Goal: Communication & Community: Answer question/provide support

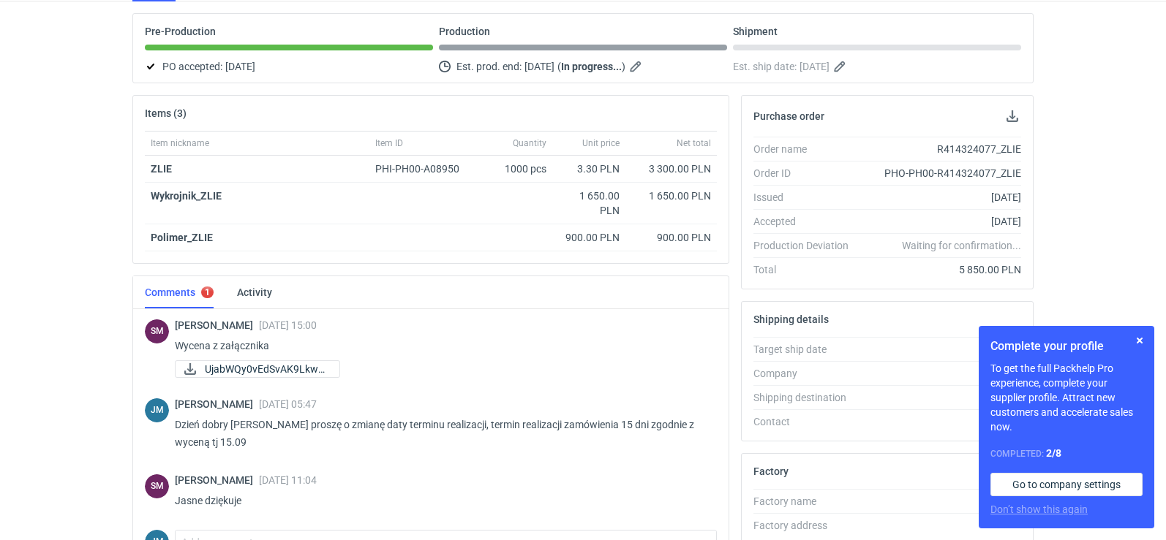
scroll to position [399, 0]
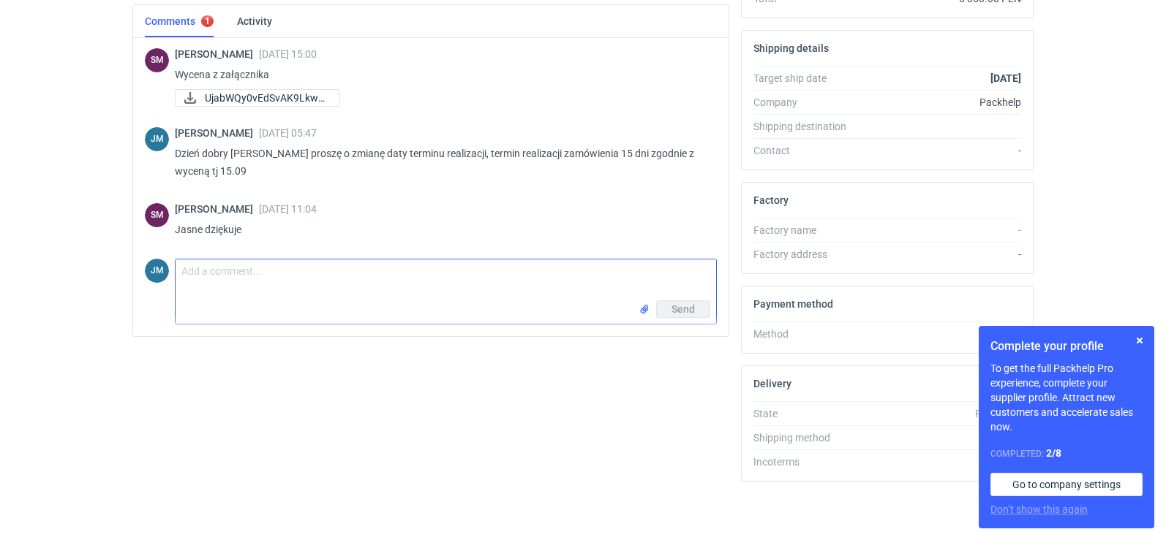
click at [274, 292] on textarea "Comment message" at bounding box center [445, 280] width 540 height 41
type textarea "Ja również dziekuje"
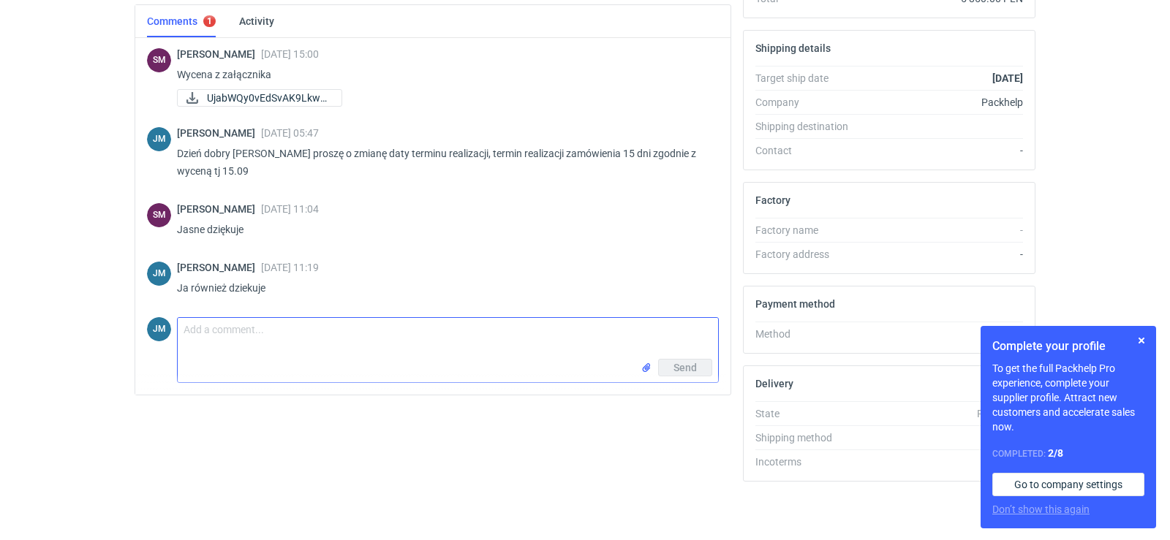
scroll to position [0, 0]
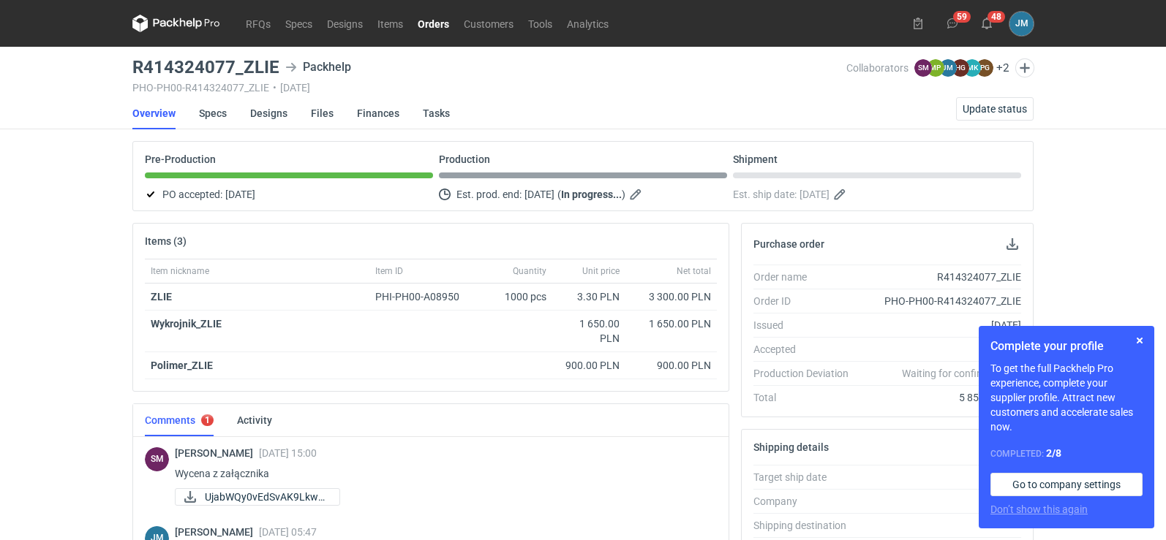
click at [166, 11] on nav "RFQs Specs Designs Items Orders Customers Tools Analytics" at bounding box center [373, 23] width 483 height 47
click at [178, 34] on nav "RFQs Specs Designs Items Orders Customers Tools Analytics" at bounding box center [373, 23] width 483 height 47
click at [178, 27] on icon at bounding box center [176, 24] width 88 height 18
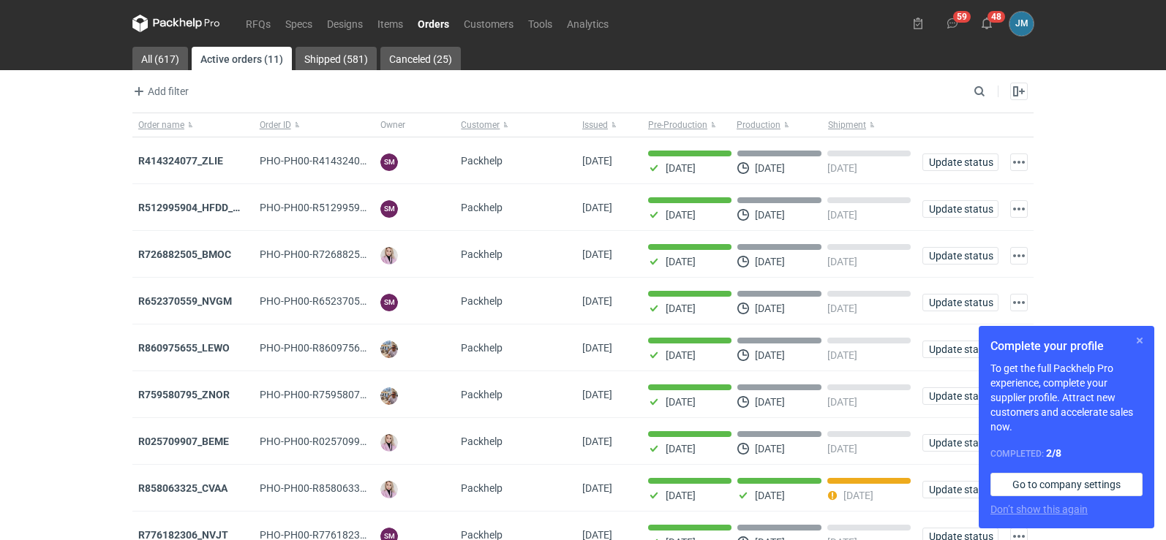
click at [1145, 338] on button "button" at bounding box center [1139, 341] width 18 height 18
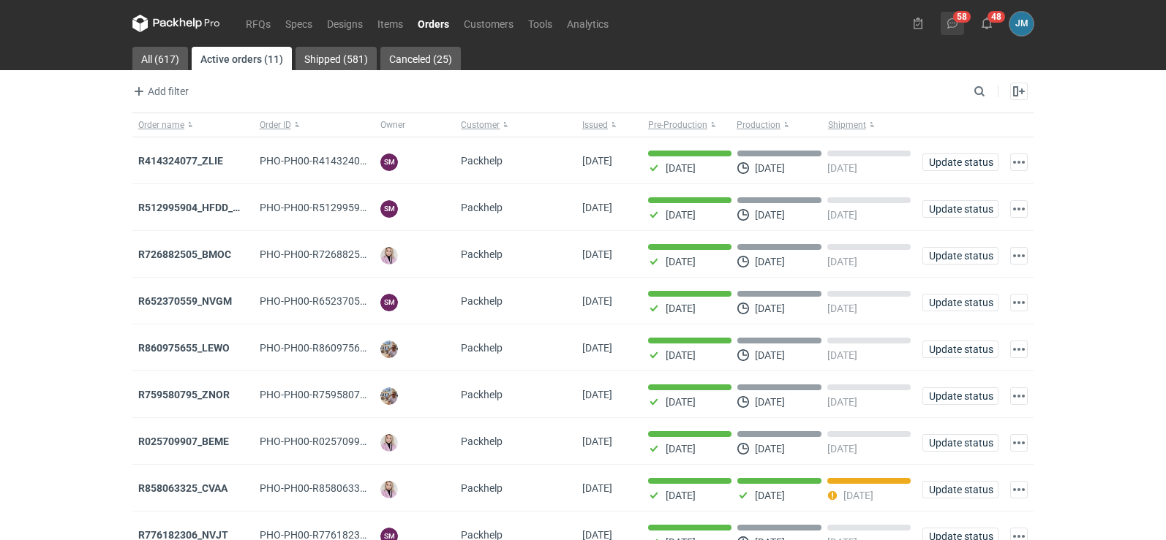
click at [956, 20] on icon at bounding box center [952, 24] width 12 height 12
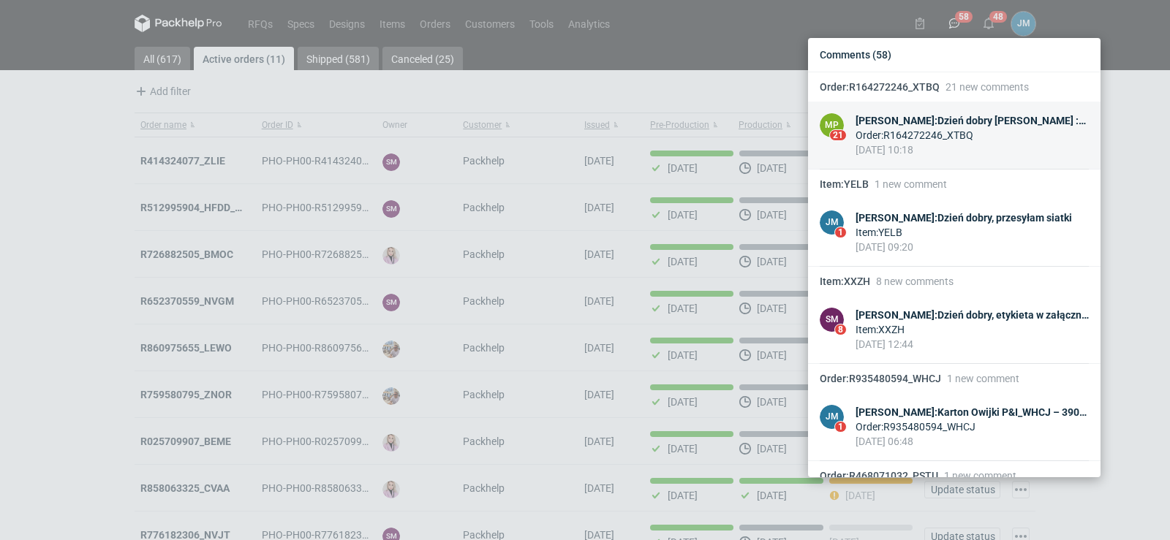
click at [878, 132] on div "Order : R164272246_XTBQ" at bounding box center [971, 135] width 233 height 15
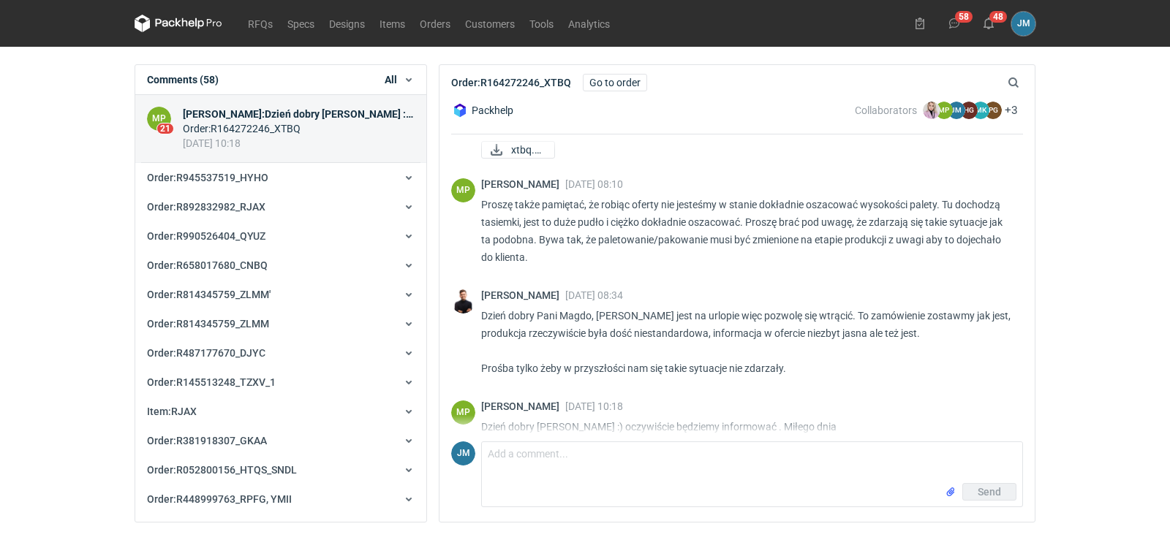
scroll to position [1381, 0]
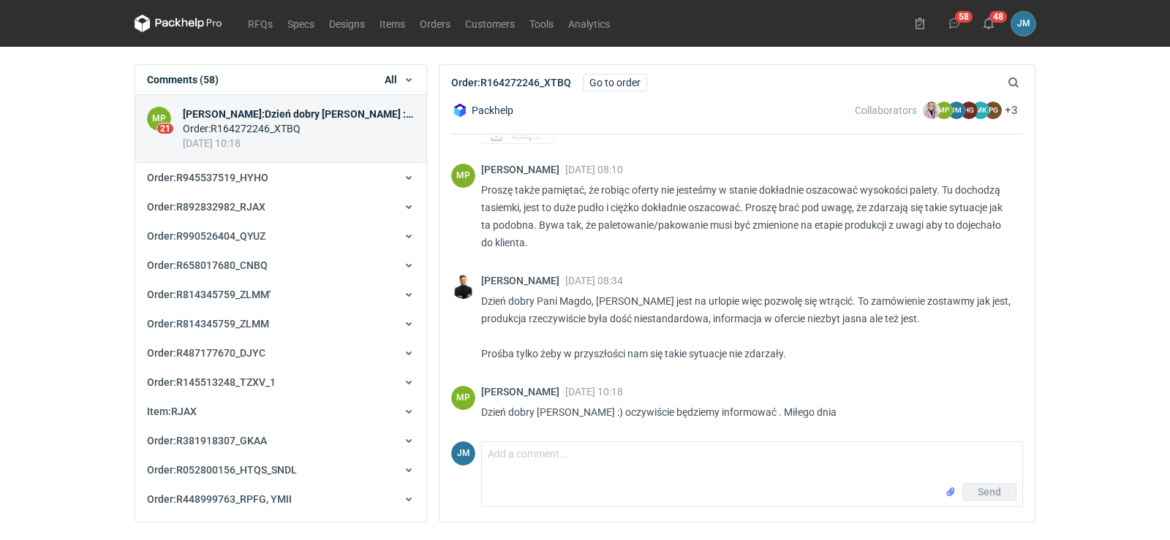
click at [288, 143] on div "01 Aug 2025 10:18" at bounding box center [299, 143] width 232 height 15
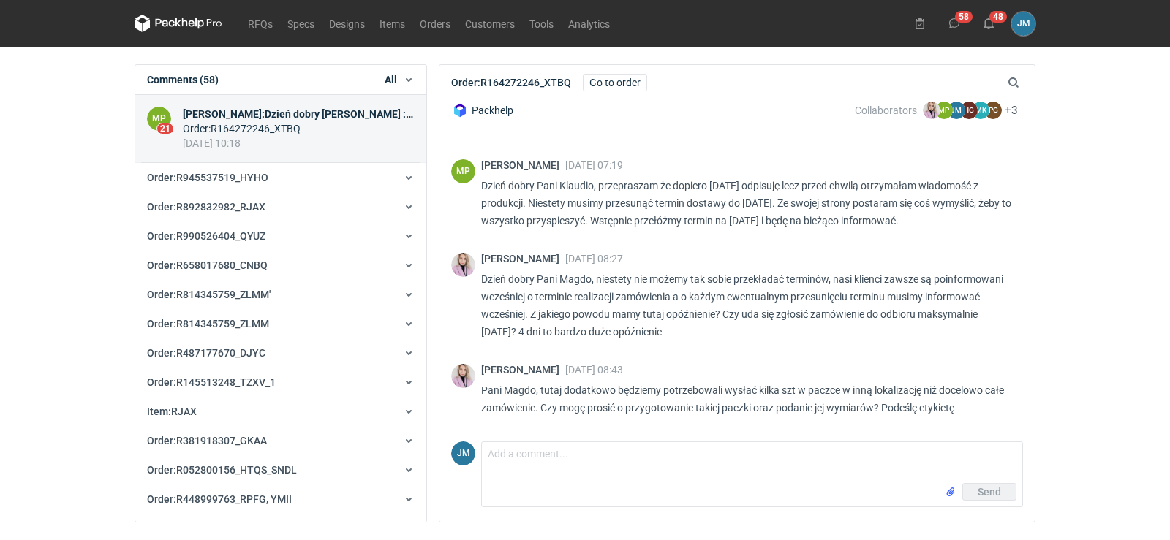
scroll to position [0, 0]
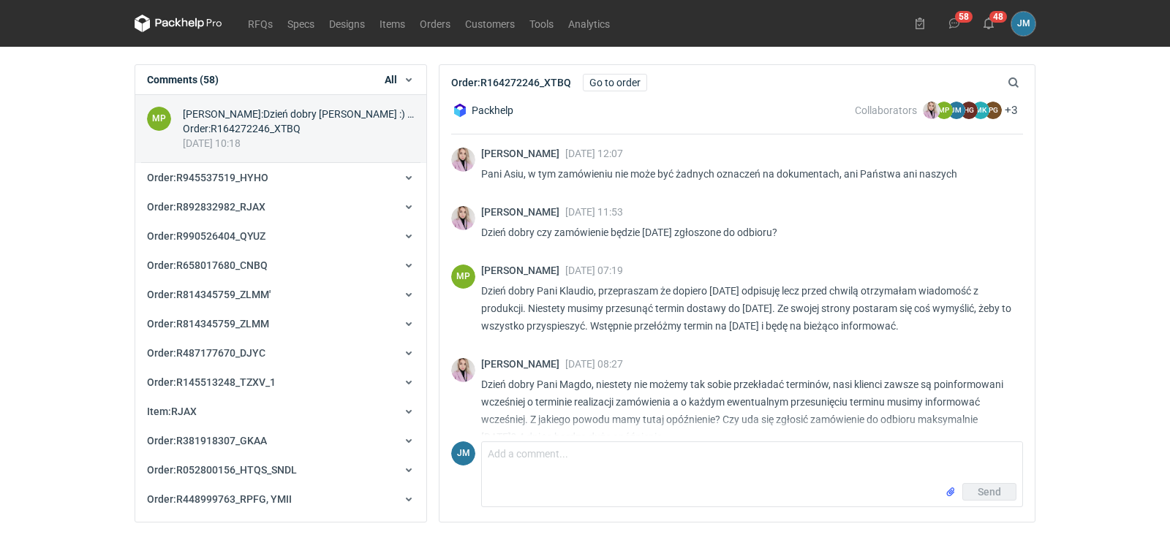
click at [559, 86] on h2 "Order : R164272246_XTBQ" at bounding box center [511, 82] width 120 height 15
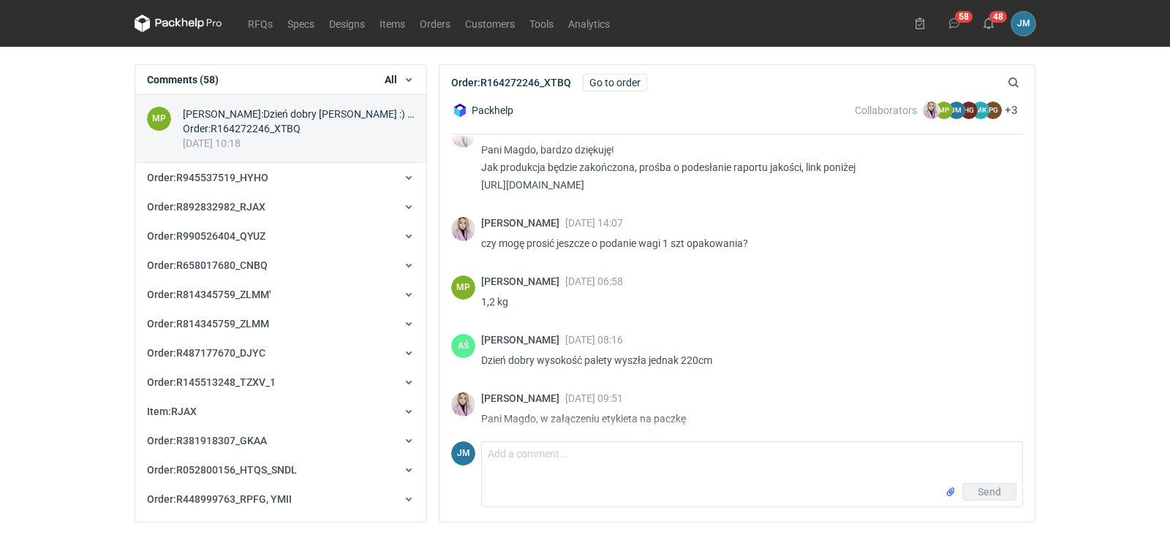
scroll to position [763, 0]
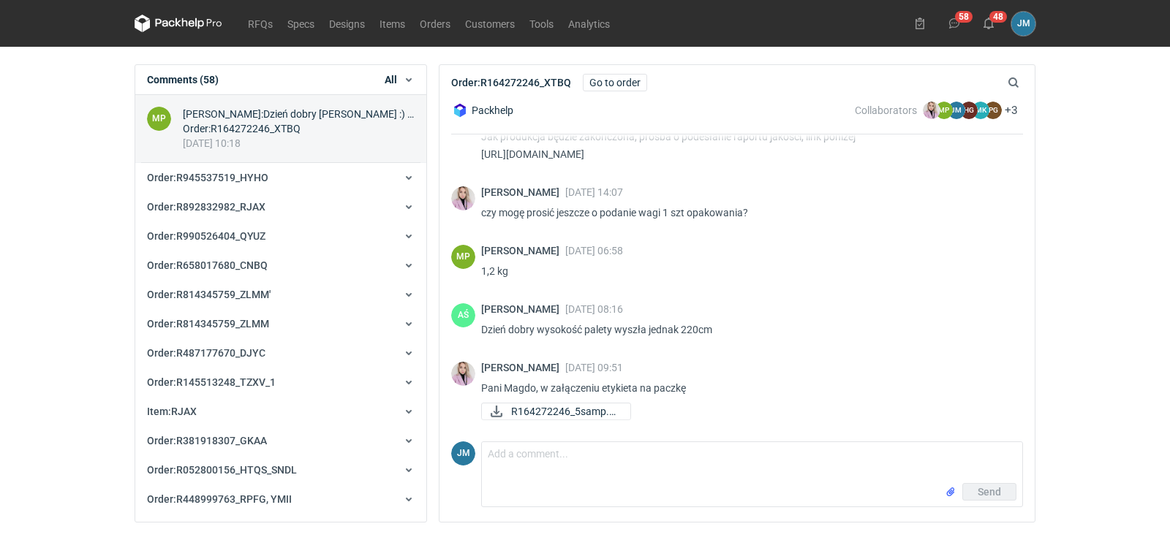
drag, startPoint x: 1025, startPoint y: 306, endPoint x: 1024, endPoint y: 315, distance: 8.8
click at [1024, 315] on div "Packhelp Collaborators Klaudia Wiśniewska MP Magdalena Polakowska JM Joanna Myś…" at bounding box center [736, 311] width 595 height 422
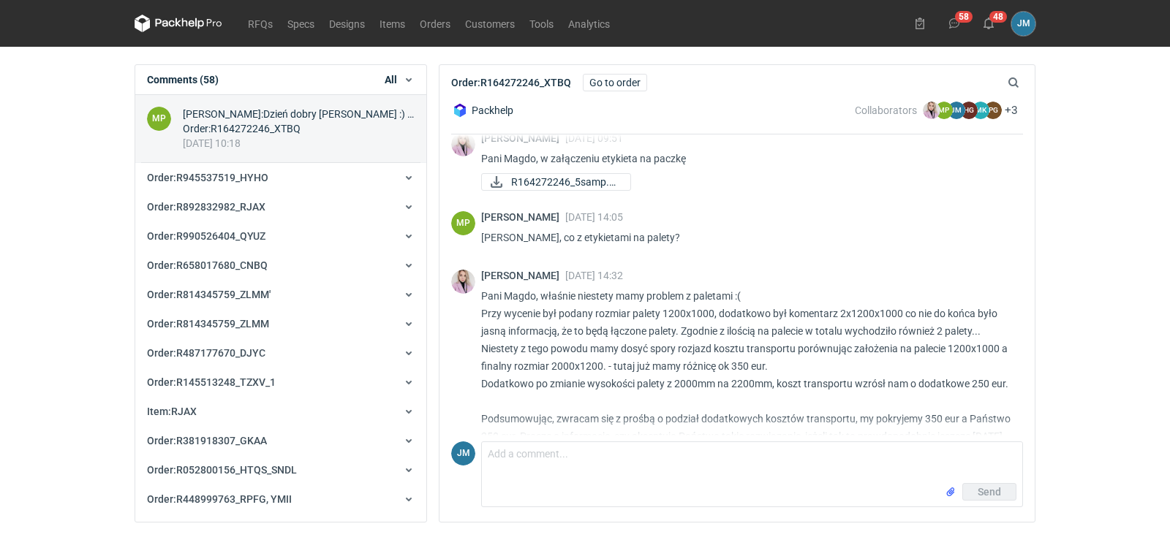
scroll to position [1487, 0]
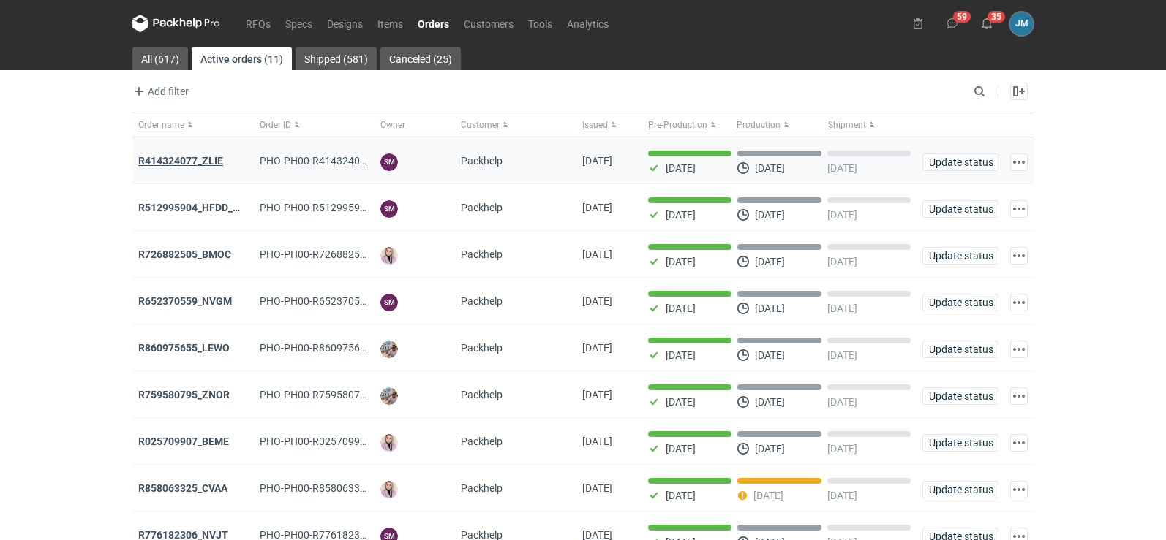
click at [214, 161] on strong "R414324077_ZLIE" at bounding box center [180, 161] width 85 height 12
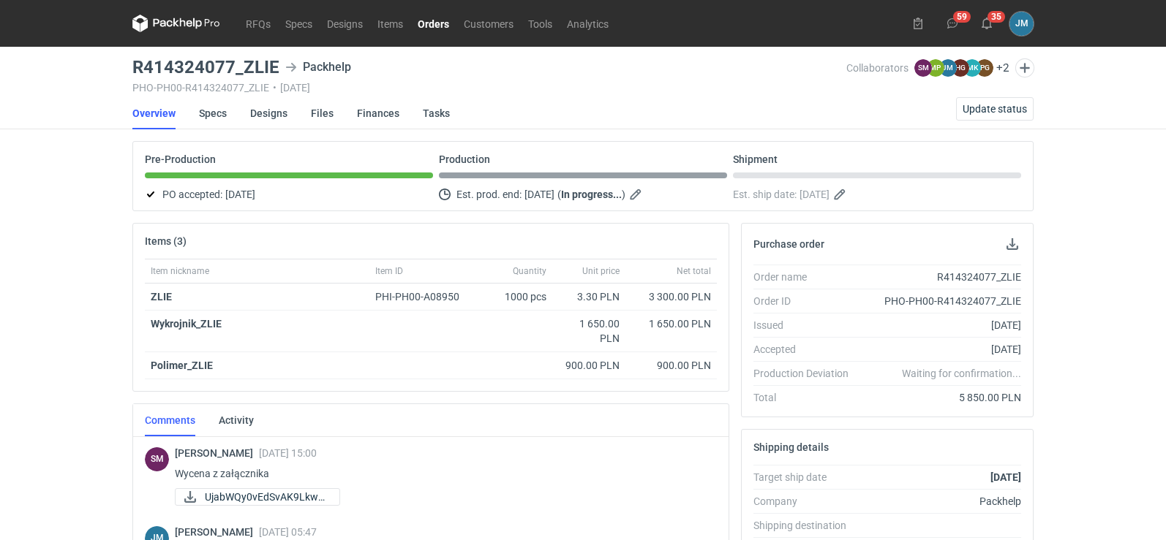
click at [175, 28] on icon at bounding box center [176, 24] width 88 height 18
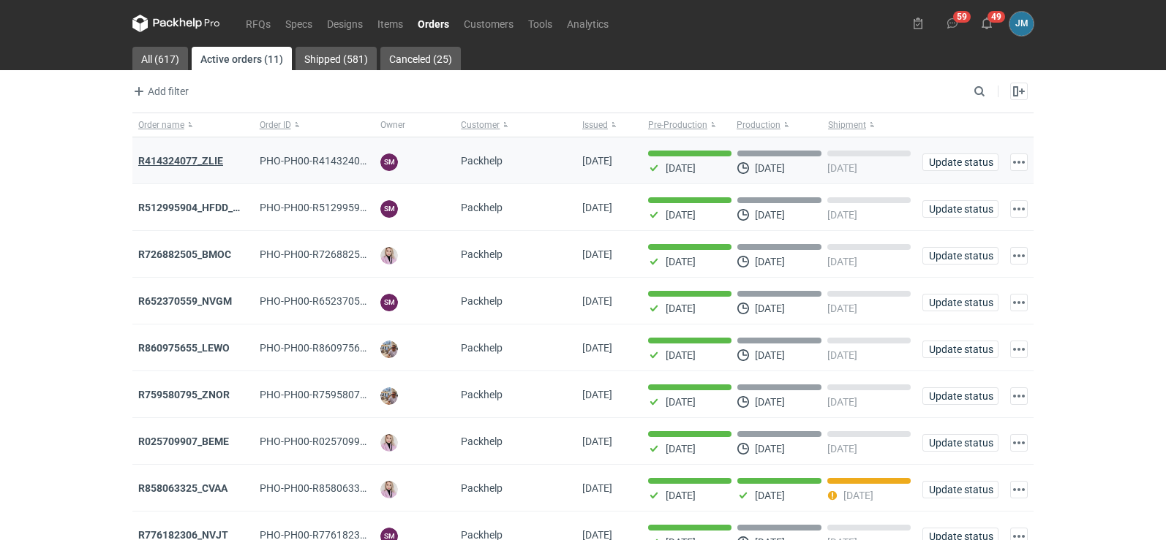
click at [164, 156] on strong "R414324077_ZLIE" at bounding box center [180, 161] width 85 height 12
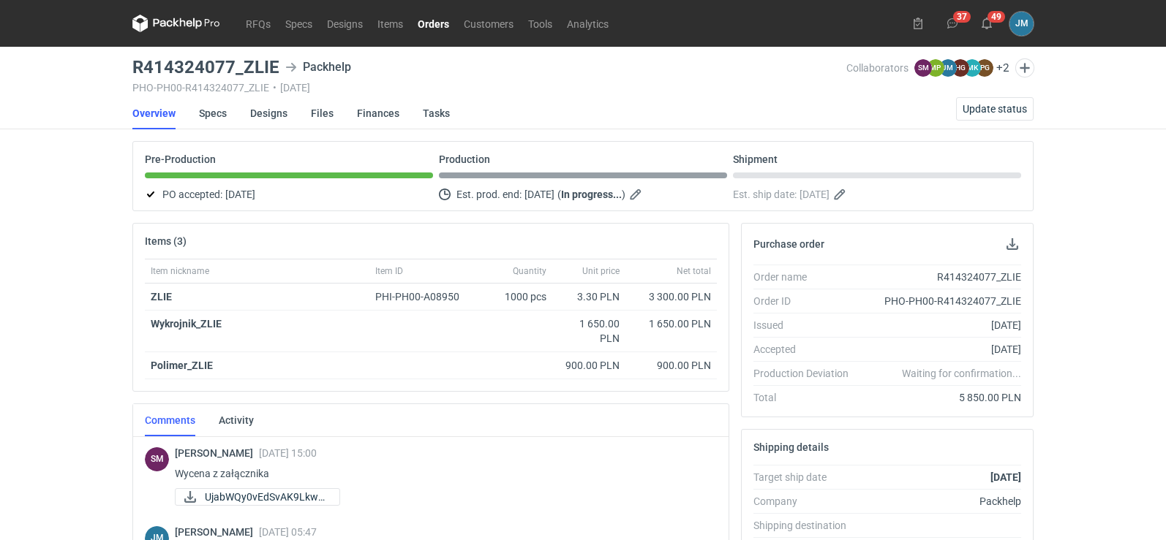
click at [165, 26] on icon at bounding box center [163, 23] width 19 height 8
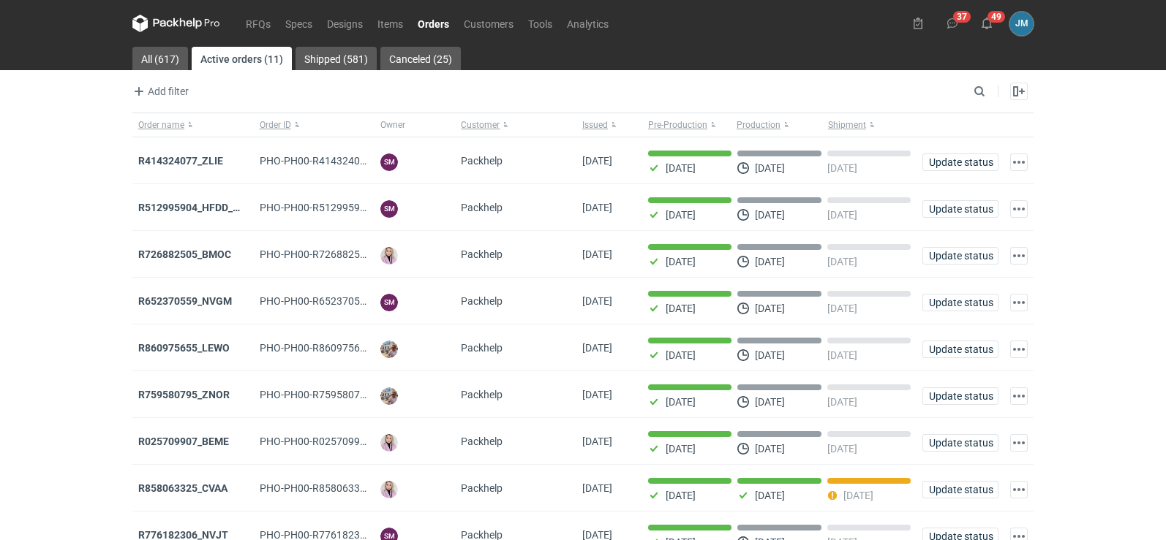
scroll to position [119, 0]
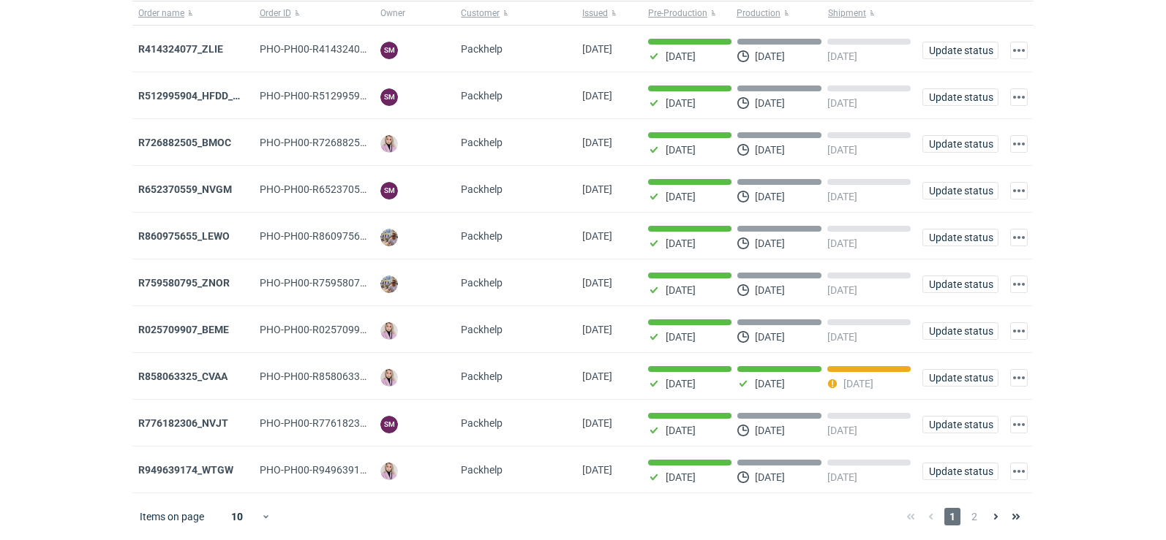
click at [972, 528] on div "Items on page 10 1 2" at bounding box center [582, 517] width 901 height 47
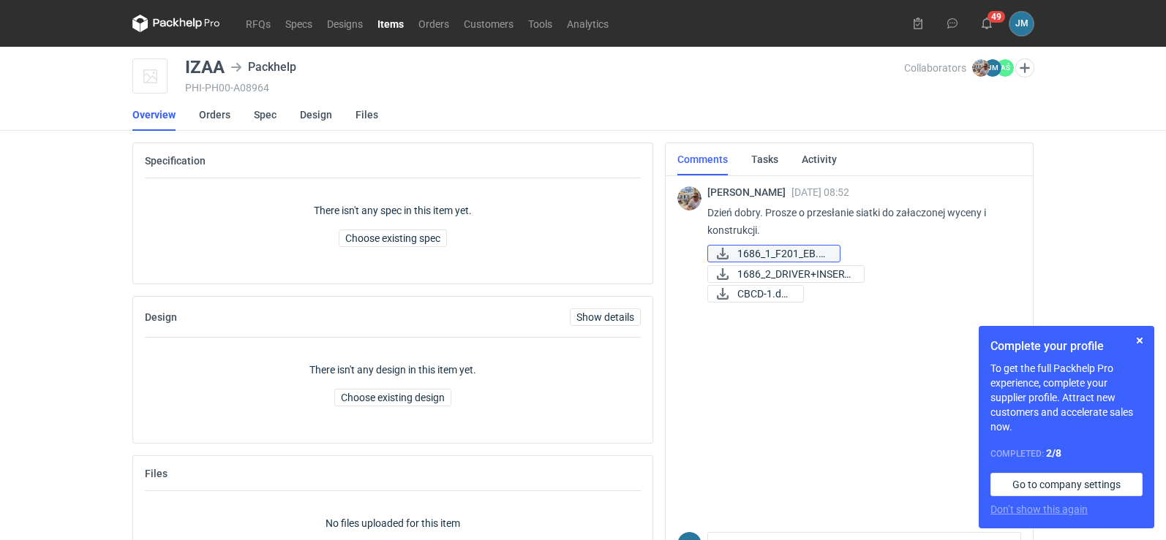
click at [776, 255] on span "1686_1_F201_EB.pdf" at bounding box center [782, 254] width 91 height 16
click at [822, 276] on span "1686_2_DRIVER+INSERT..." at bounding box center [794, 274] width 115 height 16
click at [791, 292] on span "CBCD-1.docx" at bounding box center [764, 294] width 54 height 16
click at [257, 120] on link "Spec" at bounding box center [265, 115] width 23 height 32
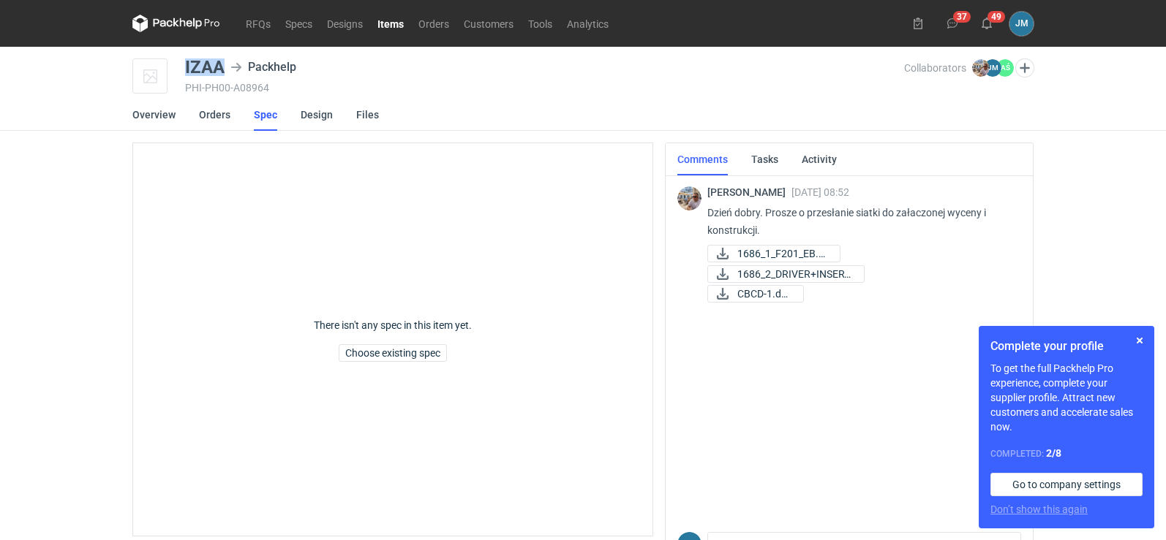
drag, startPoint x: 225, startPoint y: 67, endPoint x: 184, endPoint y: 66, distance: 41.7
click at [184, 66] on div "IZAA Packhelp PHI-PH00-A08964 Collaborators Michał Palasek JM Joanna Myślak AŚ …" at bounding box center [582, 76] width 901 height 37
copy div "IZAA"
click at [170, 21] on icon at bounding box center [163, 23] width 19 height 8
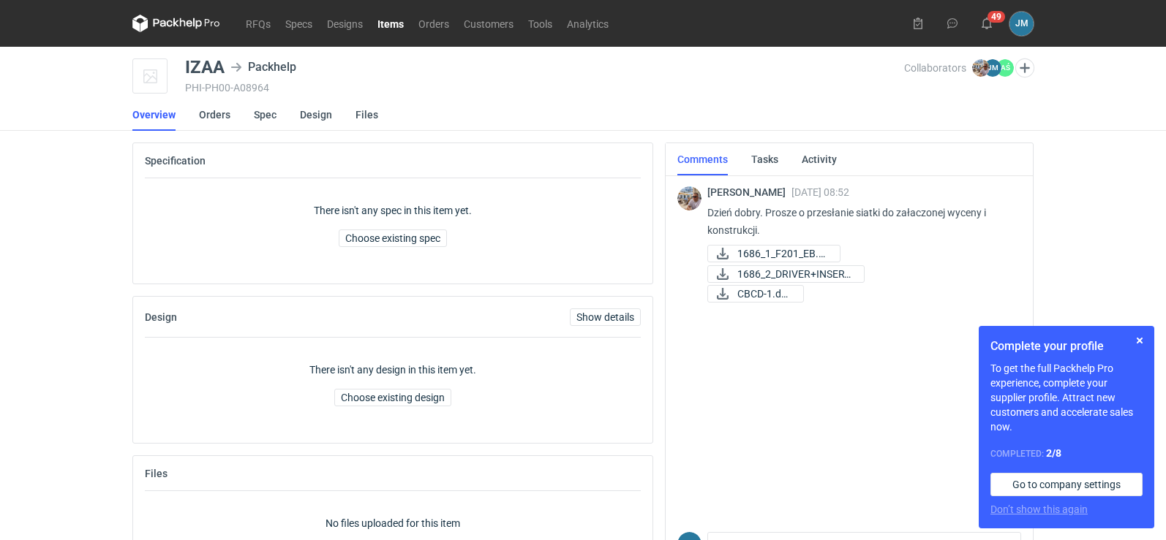
scroll to position [83, 0]
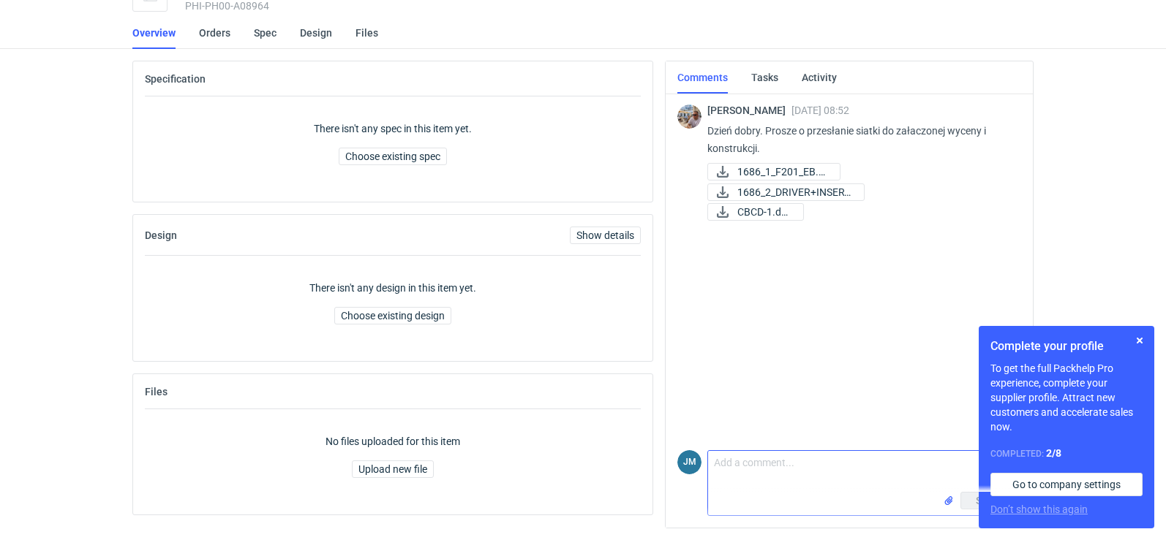
click at [946, 502] on input "file" at bounding box center [949, 501] width 12 height 15
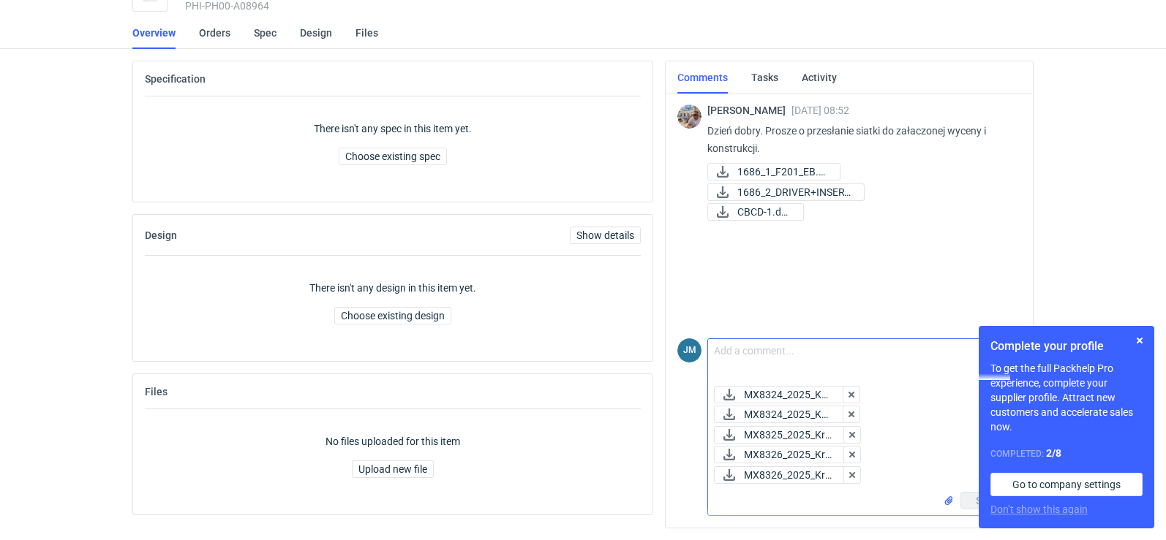
click at [746, 359] on textarea "Comment message" at bounding box center [864, 359] width 312 height 41
type textarea "przesyłam siatki"
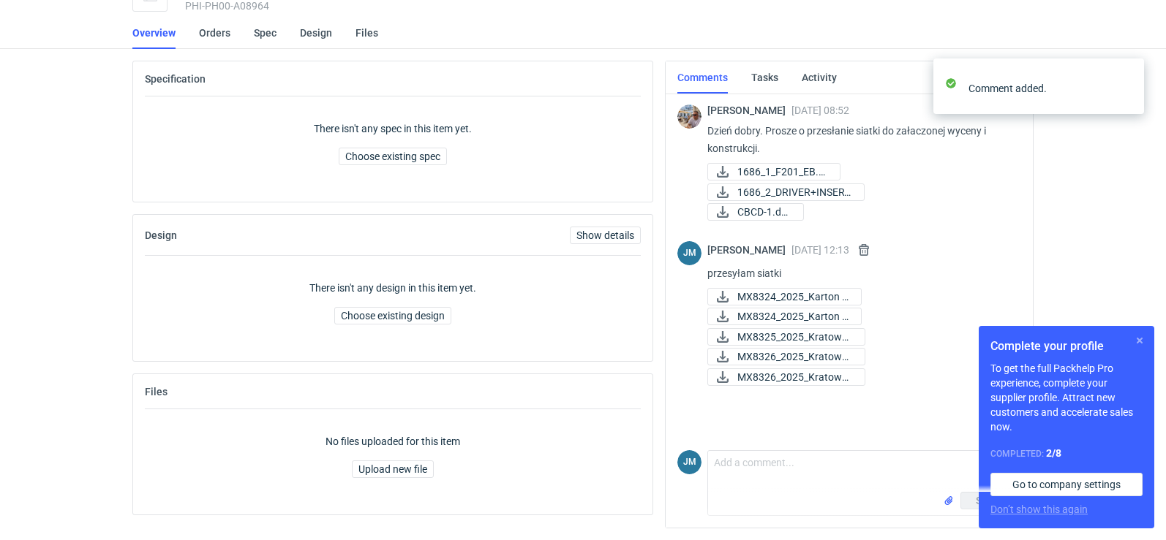
click at [1141, 345] on button "button" at bounding box center [1139, 341] width 18 height 18
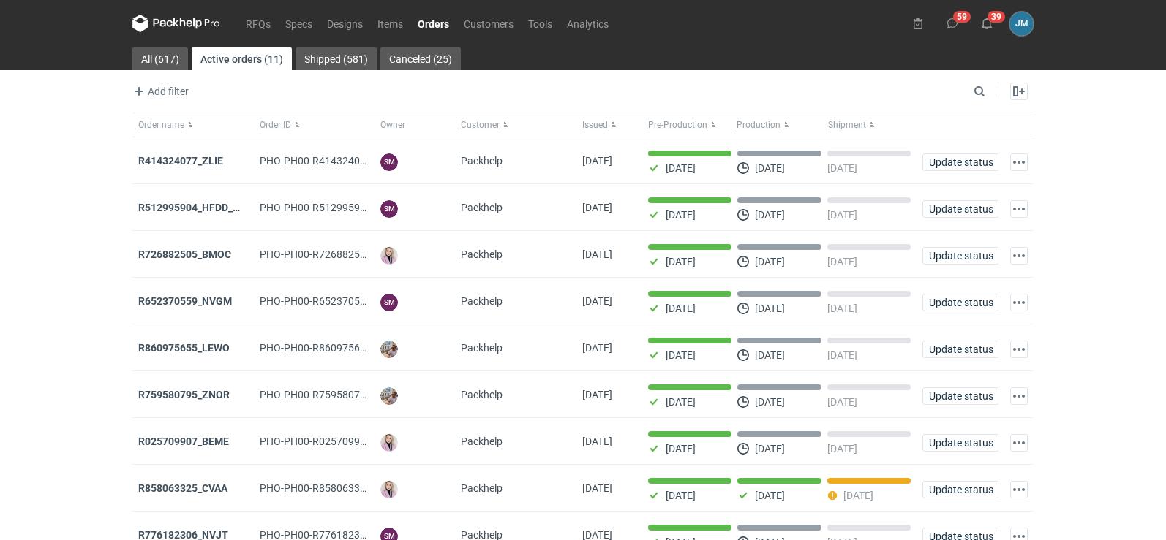
click at [170, 21] on icon at bounding box center [163, 23] width 19 height 8
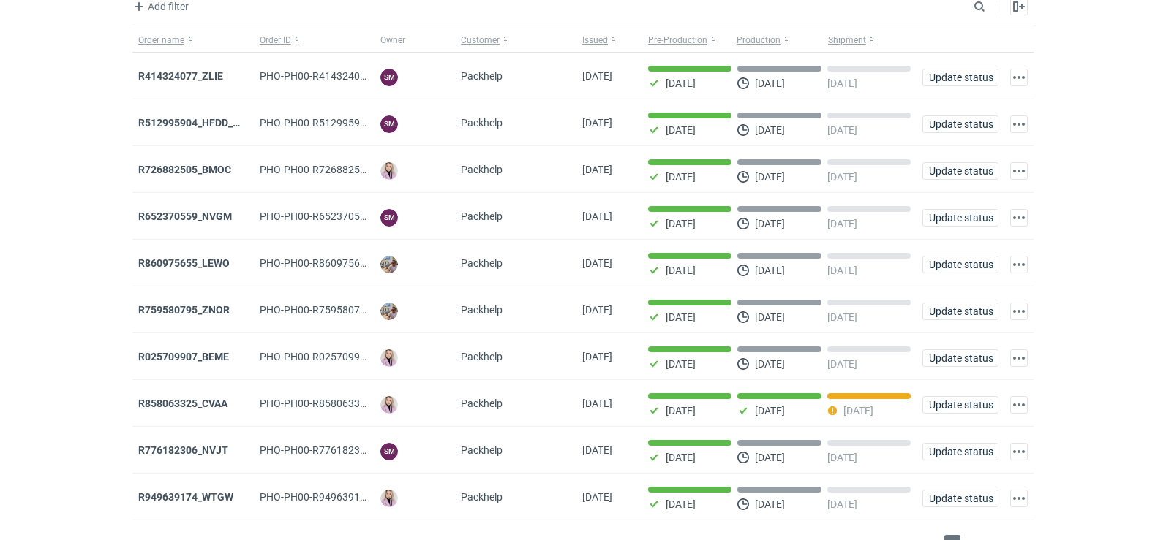
scroll to position [119, 0]
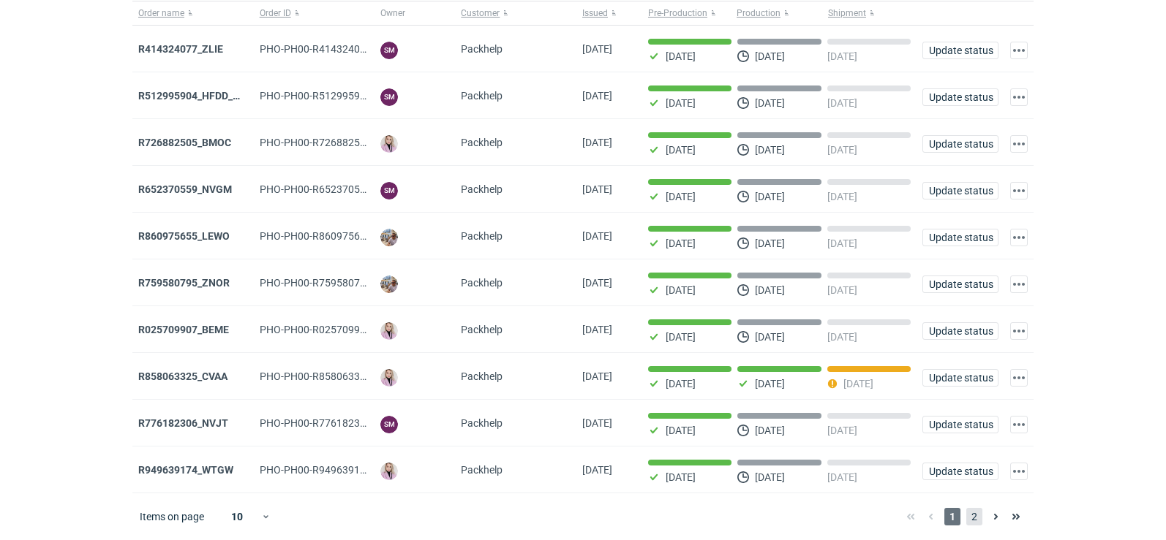
click at [977, 518] on span "2" at bounding box center [974, 517] width 16 height 18
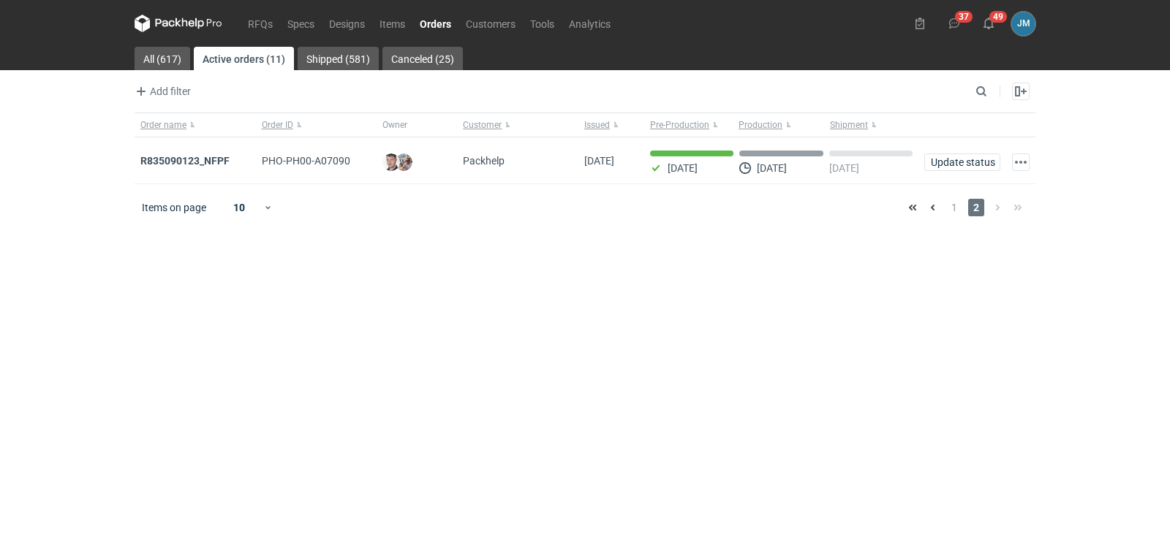
click at [173, 15] on icon at bounding box center [179, 24] width 88 height 18
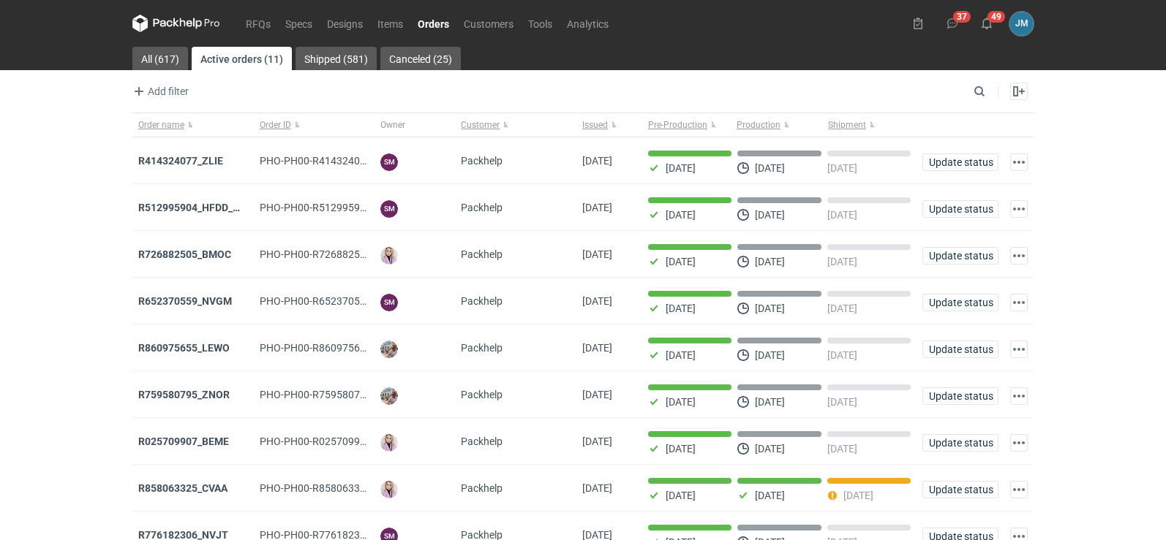
click at [155, 21] on icon at bounding box center [176, 24] width 88 height 18
click at [186, 13] on nav "RFQs Specs Designs Items Orders Customers Tools Analytics" at bounding box center [373, 23] width 483 height 47
click at [186, 21] on icon at bounding box center [176, 24] width 88 height 18
click at [170, 24] on icon at bounding box center [176, 24] width 88 height 18
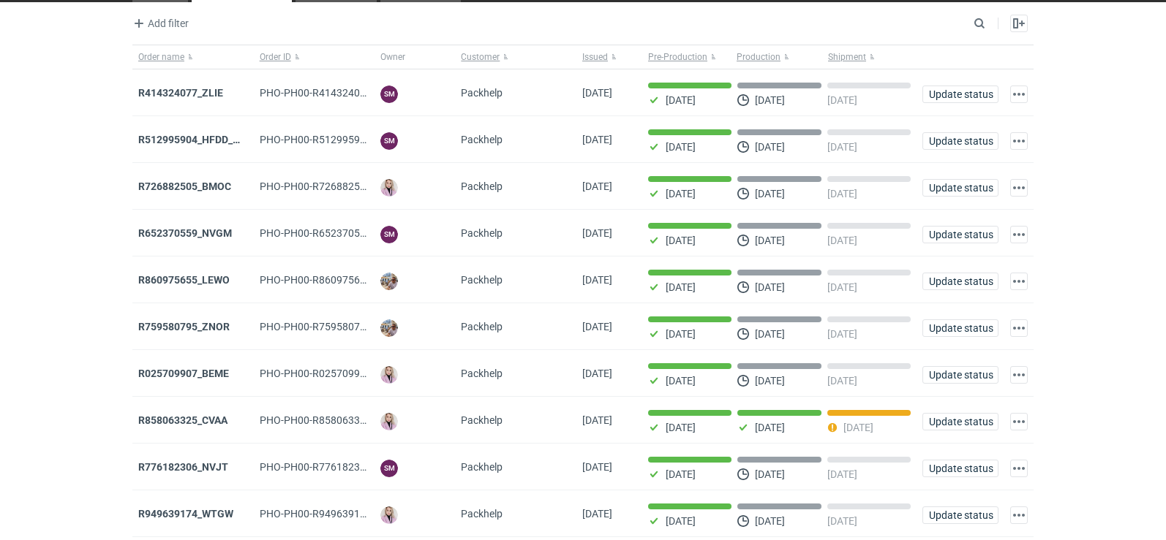
scroll to position [119, 0]
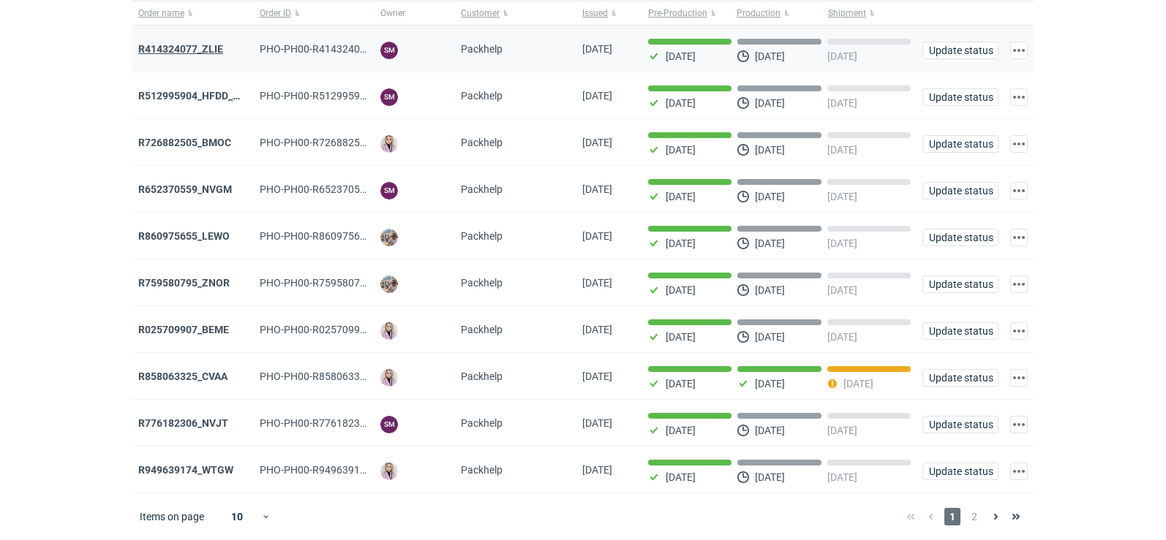
click at [176, 47] on strong "R414324077_ZLIE" at bounding box center [180, 49] width 85 height 12
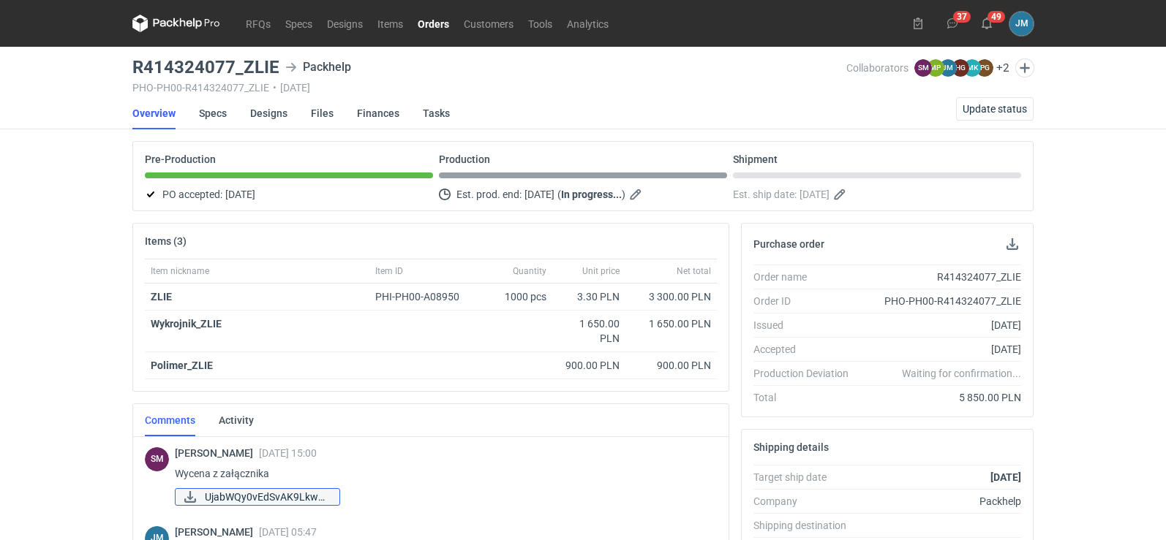
click at [203, 499] on link "UjabWQy0vEdSvAK9LkwA..." at bounding box center [257, 497] width 165 height 18
click at [177, 27] on icon at bounding box center [176, 24] width 88 height 18
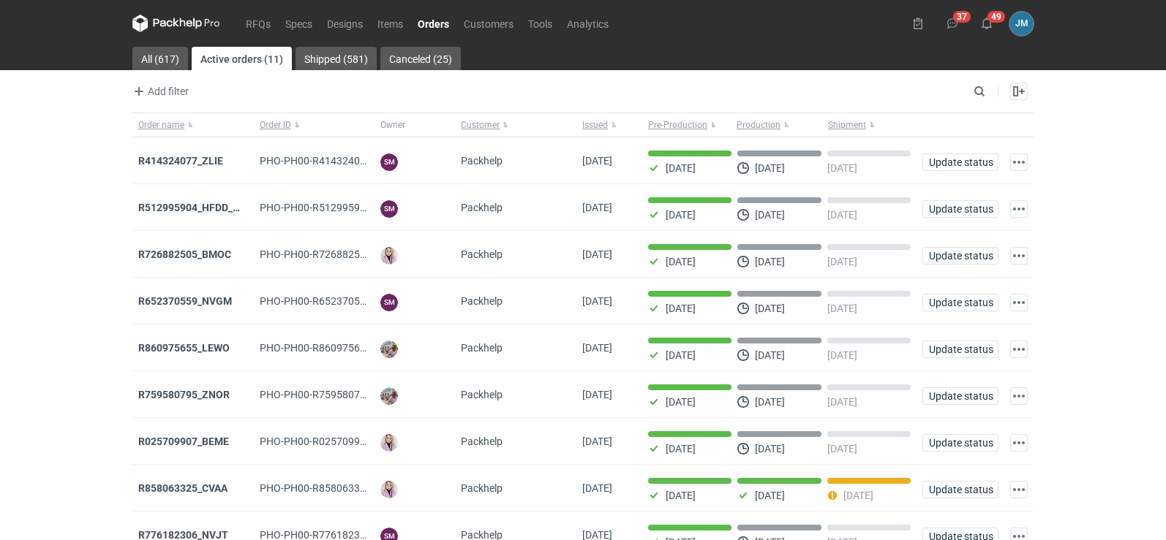
scroll to position [119, 0]
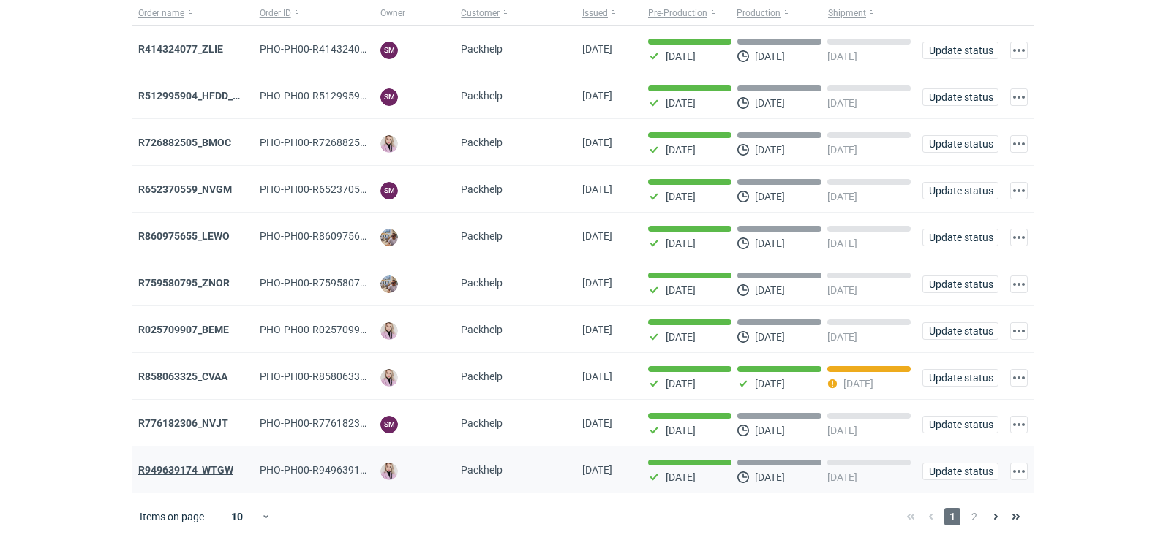
click at [196, 473] on strong "R949639174_WTGW" at bounding box center [185, 470] width 95 height 12
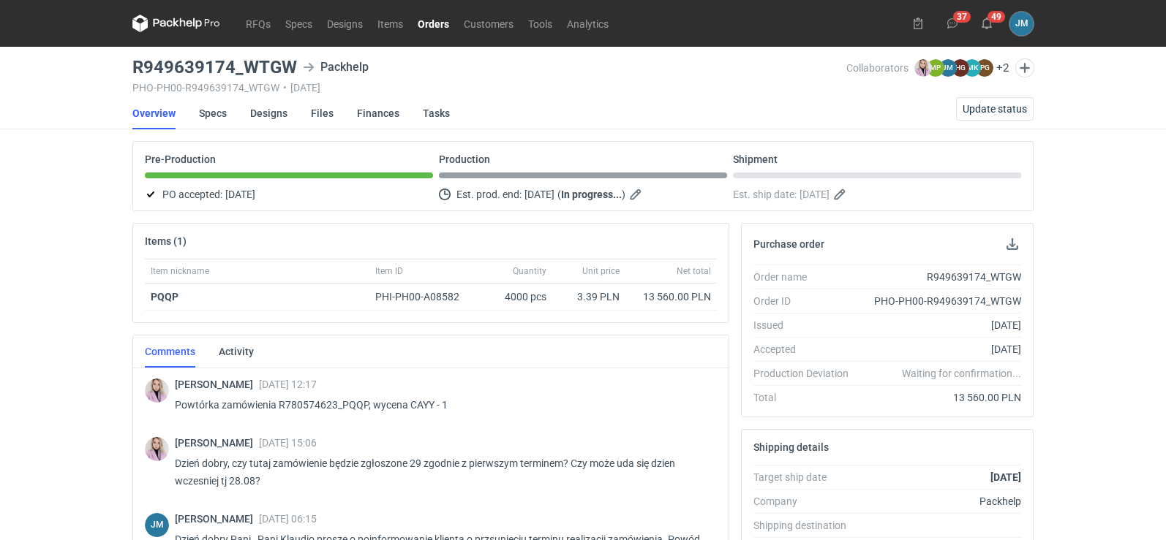
click at [162, 23] on icon at bounding box center [163, 23] width 19 height 8
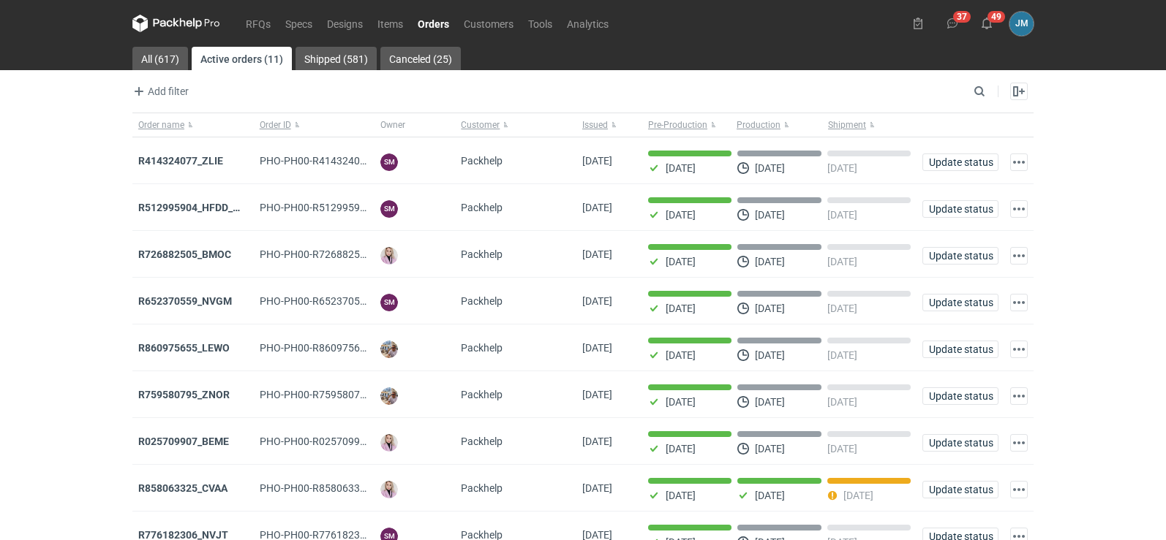
click at [170, 29] on icon at bounding box center [176, 24] width 88 height 18
click at [181, 30] on icon at bounding box center [176, 24] width 88 height 18
